Goal: Information Seeking & Learning: Find contact information

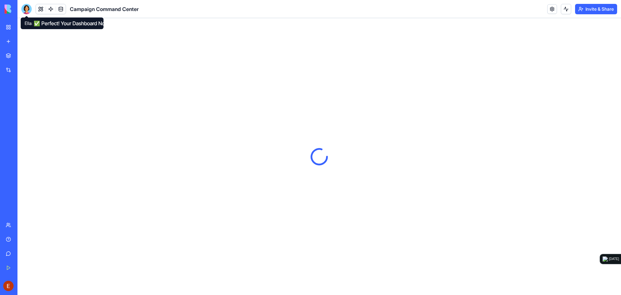
click at [9, 26] on link "My Workspace" at bounding box center [15, 27] width 26 height 13
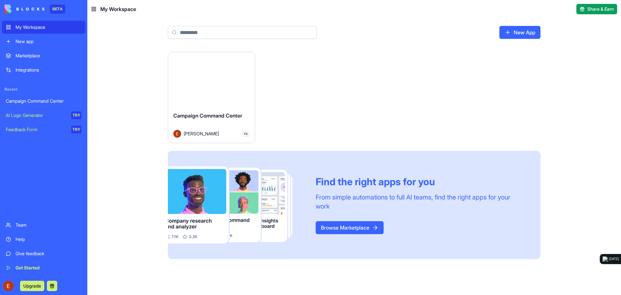
click at [30, 239] on div "Help" at bounding box center [49, 239] width 66 height 6
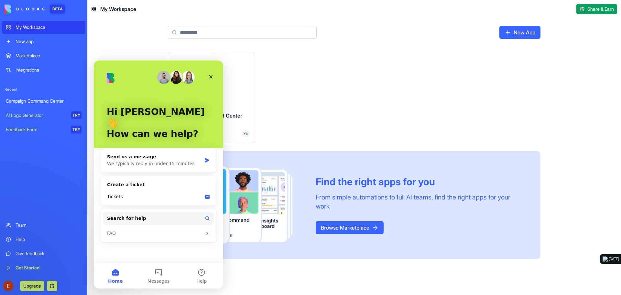
click at [13, 8] on img at bounding box center [25, 9] width 40 height 9
click at [39, 7] on img at bounding box center [25, 9] width 40 height 9
click at [37, 253] on div "Give feedback" at bounding box center [49, 253] width 66 height 6
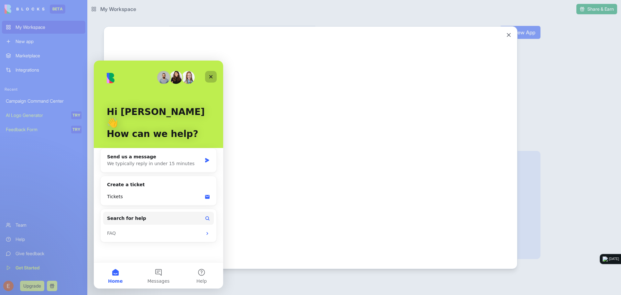
click at [212, 77] on icon "Close" at bounding box center [210, 76] width 5 height 5
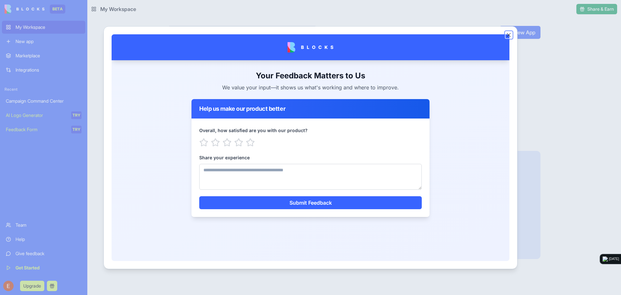
click at [511, 34] on button "Close" at bounding box center [508, 35] width 6 height 6
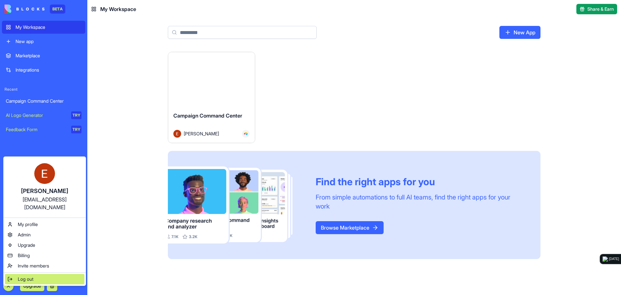
click at [32, 275] on span "Log out" at bounding box center [26, 278] width 16 height 6
